Goal: Find specific page/section: Find specific page/section

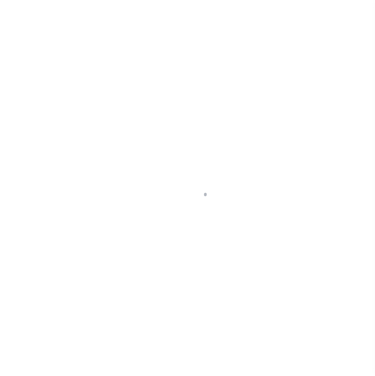
select select "100"
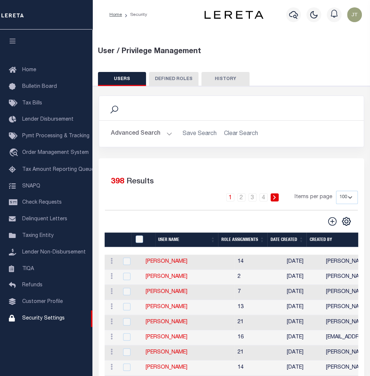
click at [114, 111] on icon at bounding box center [114, 110] width 8 height 8
click at [113, 107] on icon at bounding box center [114, 110] width 10 height 10
click at [146, 136] on button "Advanced Search" at bounding box center [141, 134] width 61 height 14
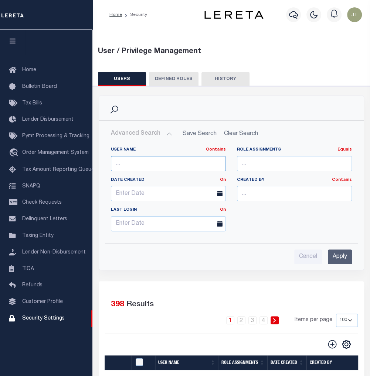
click at [148, 166] on input "text" at bounding box center [168, 163] width 115 height 15
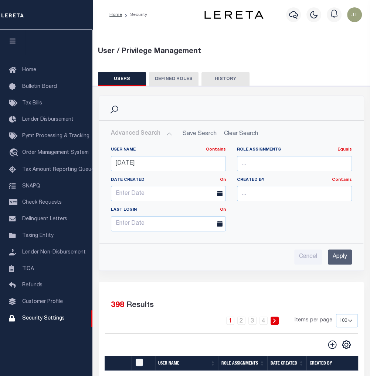
click at [326, 254] on div "Cancel Apply" at bounding box center [231, 257] width 241 height 15
click at [335, 257] on input "Apply" at bounding box center [339, 257] width 24 height 15
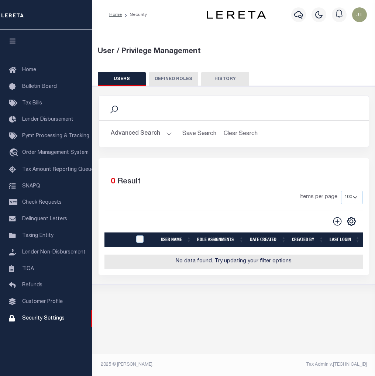
drag, startPoint x: 134, startPoint y: 141, endPoint x: 134, endPoint y: 134, distance: 7.0
click at [133, 139] on div "Advanced Search Save Search Clear Search UsersGridWrapper_dynamictable_____Defa…" at bounding box center [234, 134] width 270 height 26
click at [134, 134] on button "Advanced Search" at bounding box center [141, 134] width 61 height 14
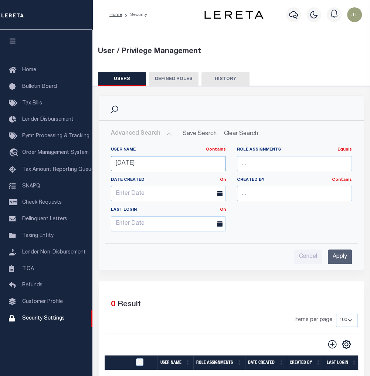
click at [145, 164] on input "[DATE]" at bounding box center [168, 163] width 115 height 15
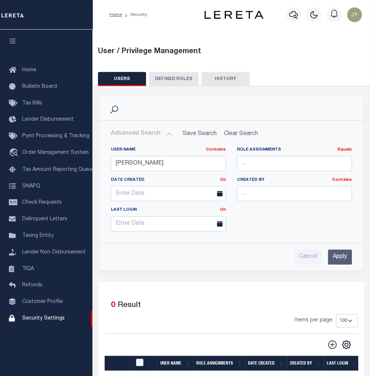
click at [342, 252] on input "Apply" at bounding box center [339, 257] width 24 height 15
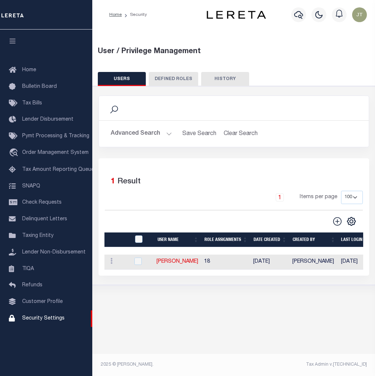
click at [145, 131] on button "Advanced Search" at bounding box center [141, 134] width 61 height 14
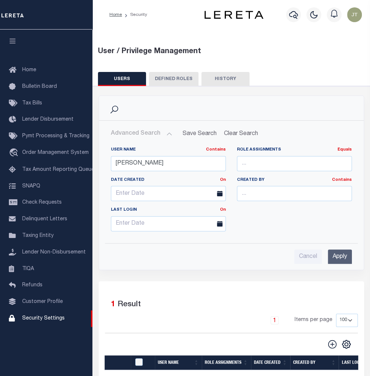
click at [137, 155] on div "User Name Contains Contains Is [PERSON_NAME]" at bounding box center [168, 159] width 115 height 24
drag, startPoint x: 137, startPoint y: 155, endPoint x: 138, endPoint y: 162, distance: 6.3
click at [137, 158] on input "[PERSON_NAME]" at bounding box center [168, 163] width 115 height 15
click at [138, 162] on input "[PERSON_NAME]" at bounding box center [168, 163] width 115 height 15
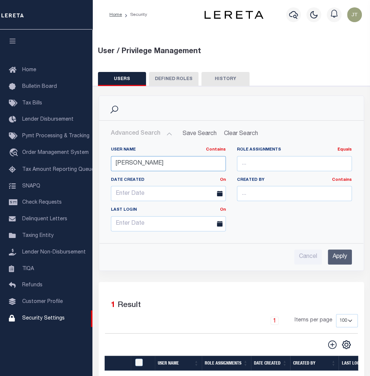
click at [138, 162] on input "[PERSON_NAME]" at bounding box center [168, 163] width 115 height 15
click at [347, 258] on input "Apply" at bounding box center [339, 257] width 24 height 15
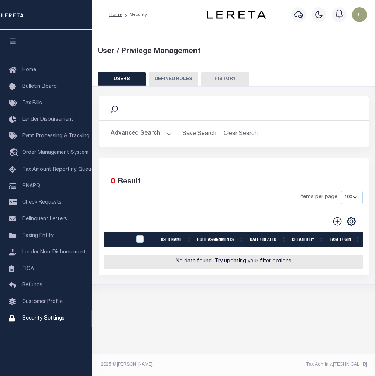
click at [132, 164] on div "Search Advanced Search Save Search Clear Search UsersGridWrapper_dynamictable__…" at bounding box center [234, 185] width 271 height 179
click at [163, 133] on button "Advanced Search" at bounding box center [141, 134] width 61 height 14
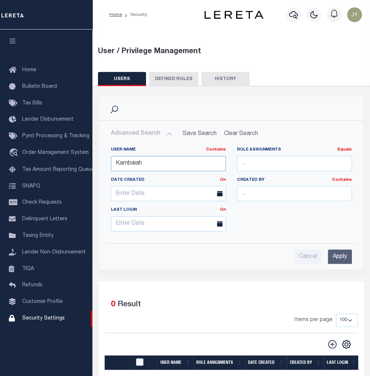
click at [145, 164] on input "Kambaiah" at bounding box center [168, 163] width 115 height 15
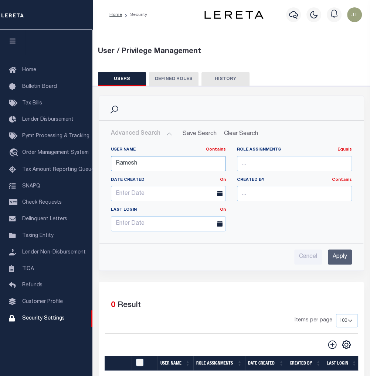
type input "Ramesh"
click at [326, 252] on div "Cancel Apply" at bounding box center [231, 257] width 241 height 15
click at [329, 252] on input "Apply" at bounding box center [339, 257] width 24 height 15
